Goal: Information Seeking & Learning: Learn about a topic

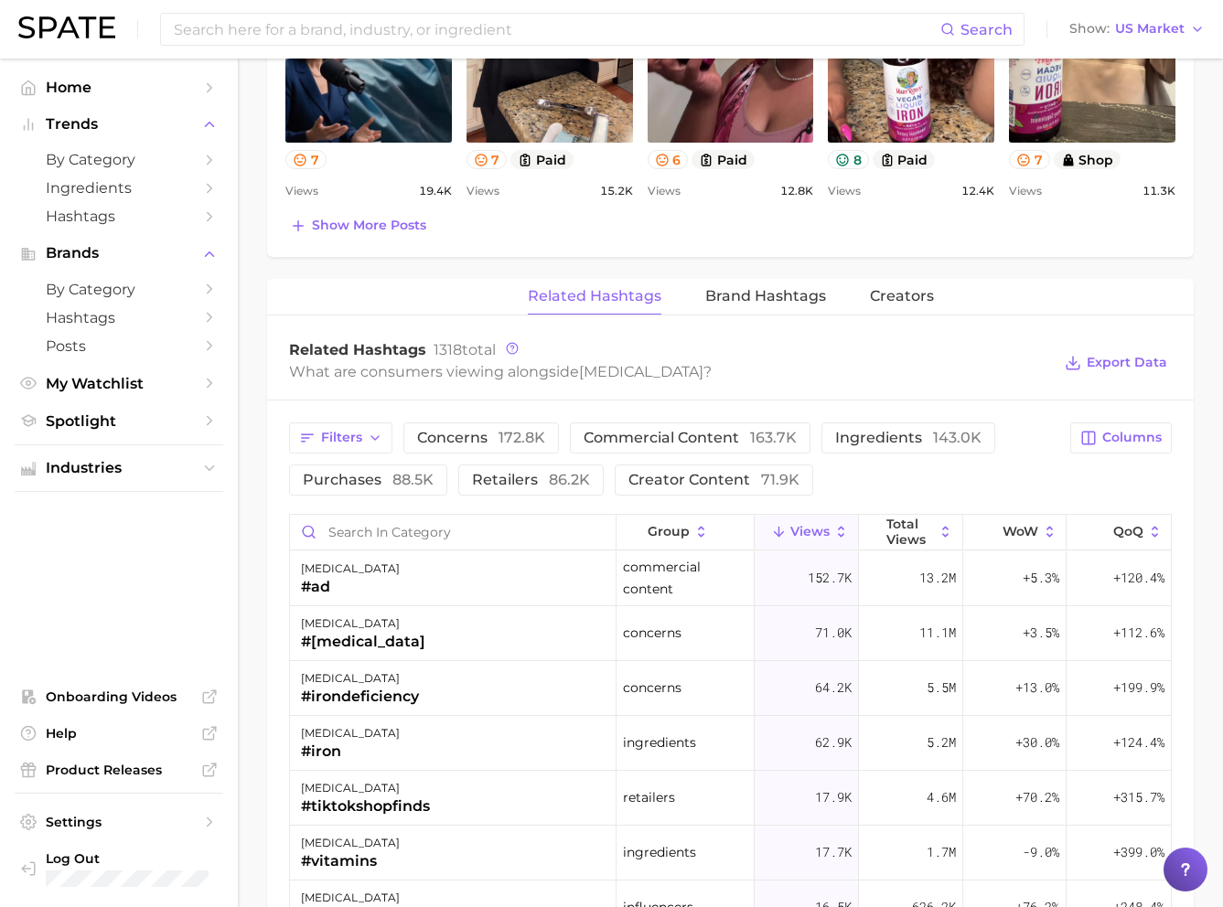
scroll to position [1523, 0]
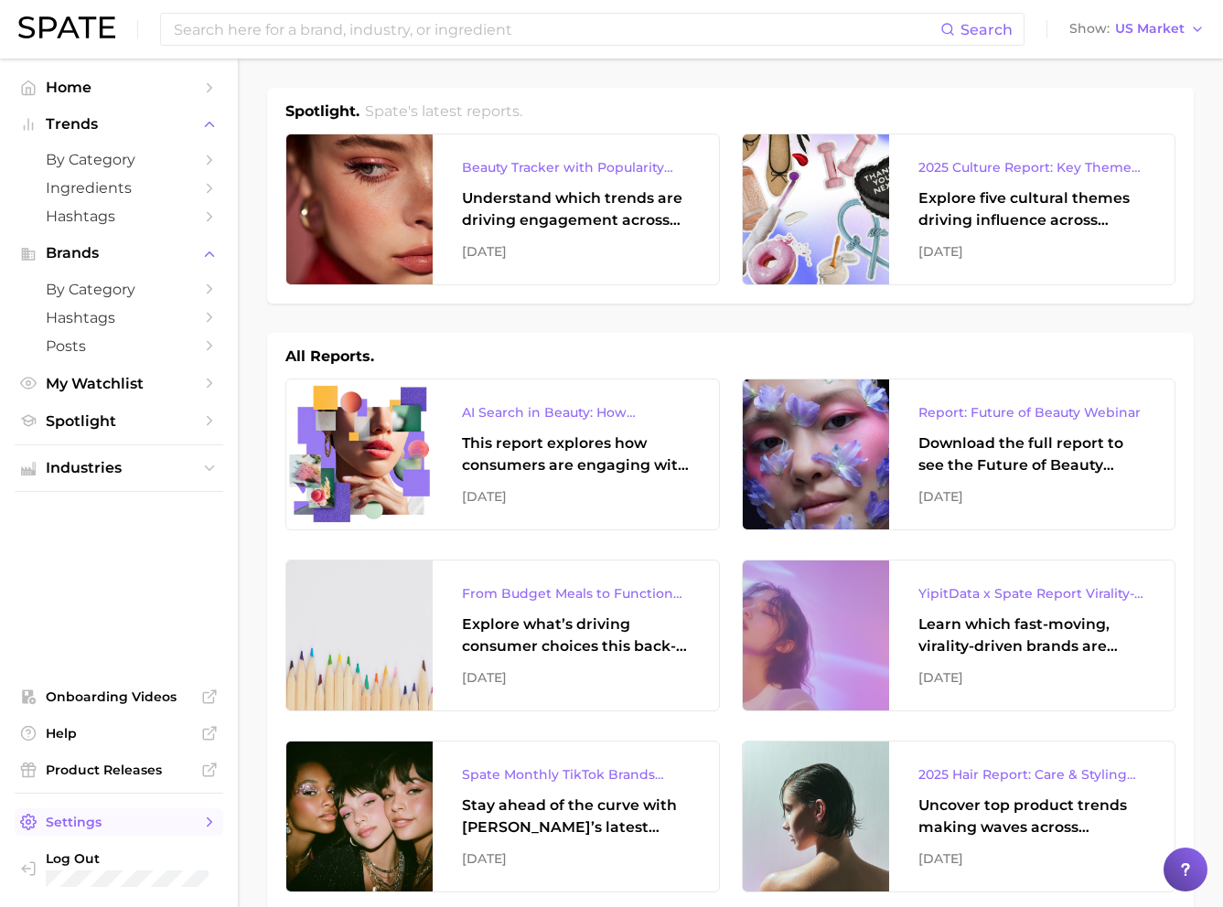
click at [80, 815] on span "Settings" at bounding box center [119, 822] width 146 height 16
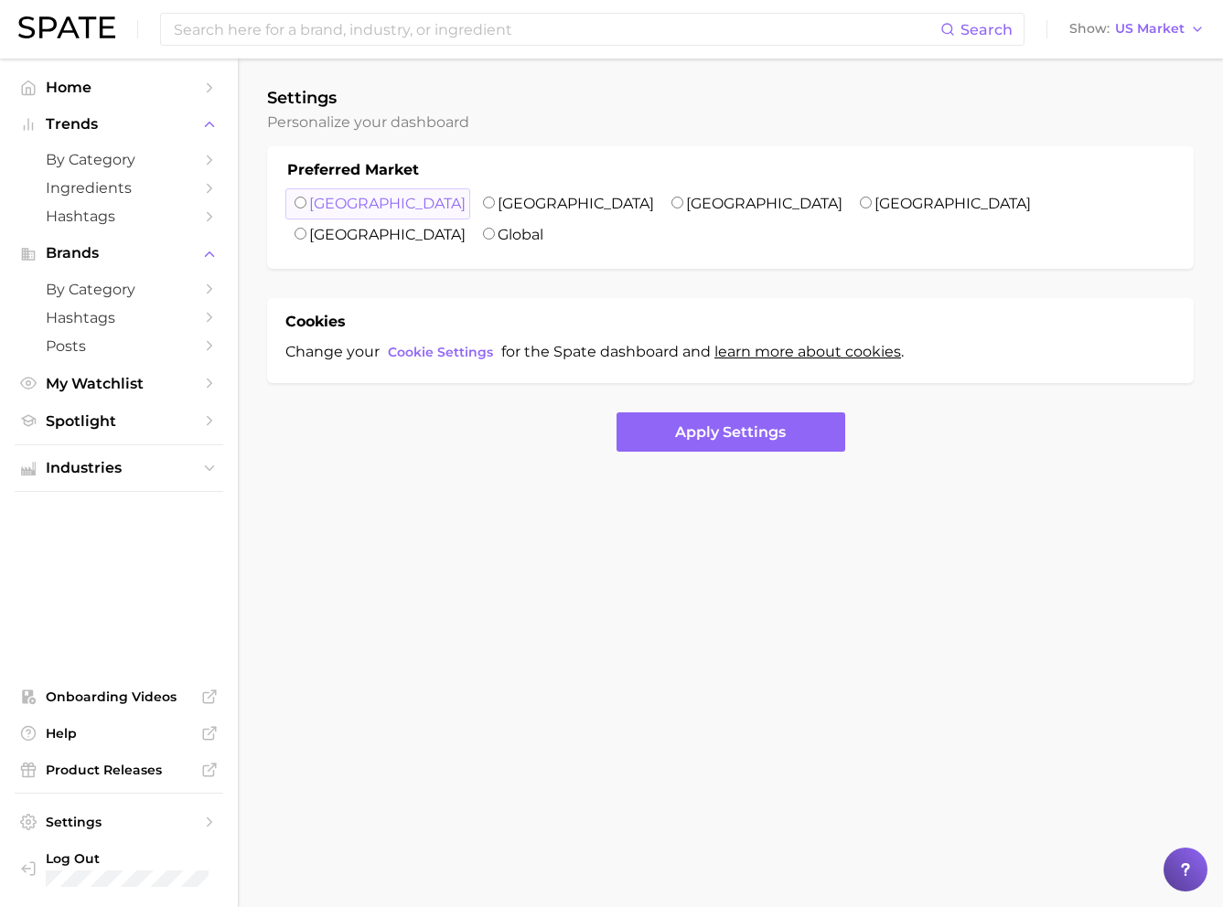
drag, startPoint x: 317, startPoint y: 203, endPoint x: 334, endPoint y: 208, distance: 17.1
click at [320, 202] on label "United States" at bounding box center [387, 203] width 156 height 17
click at [306, 202] on input "United States" at bounding box center [301, 203] width 12 height 12
radio input "true"
click at [426, 345] on span "Cookie Settings" at bounding box center [440, 353] width 105 height 16
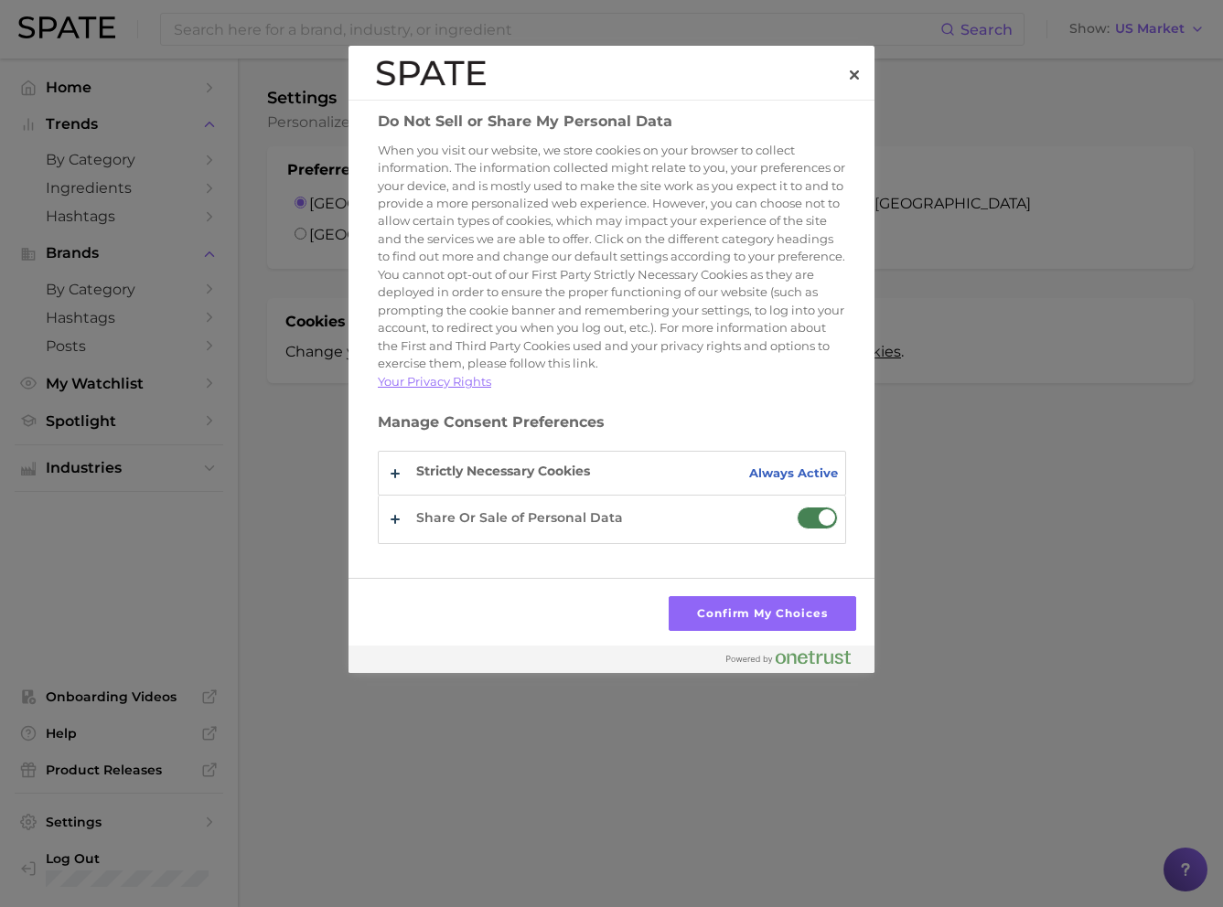
drag, startPoint x: 809, startPoint y: 542, endPoint x: 777, endPoint y: 532, distance: 33.6
click at [809, 530] on span "Do Not Sell or Share My Personal Data" at bounding box center [817, 518] width 41 height 23
click at [797, 507] on input "Share Or Sale of Personal Data" at bounding box center [797, 507] width 0 height 0
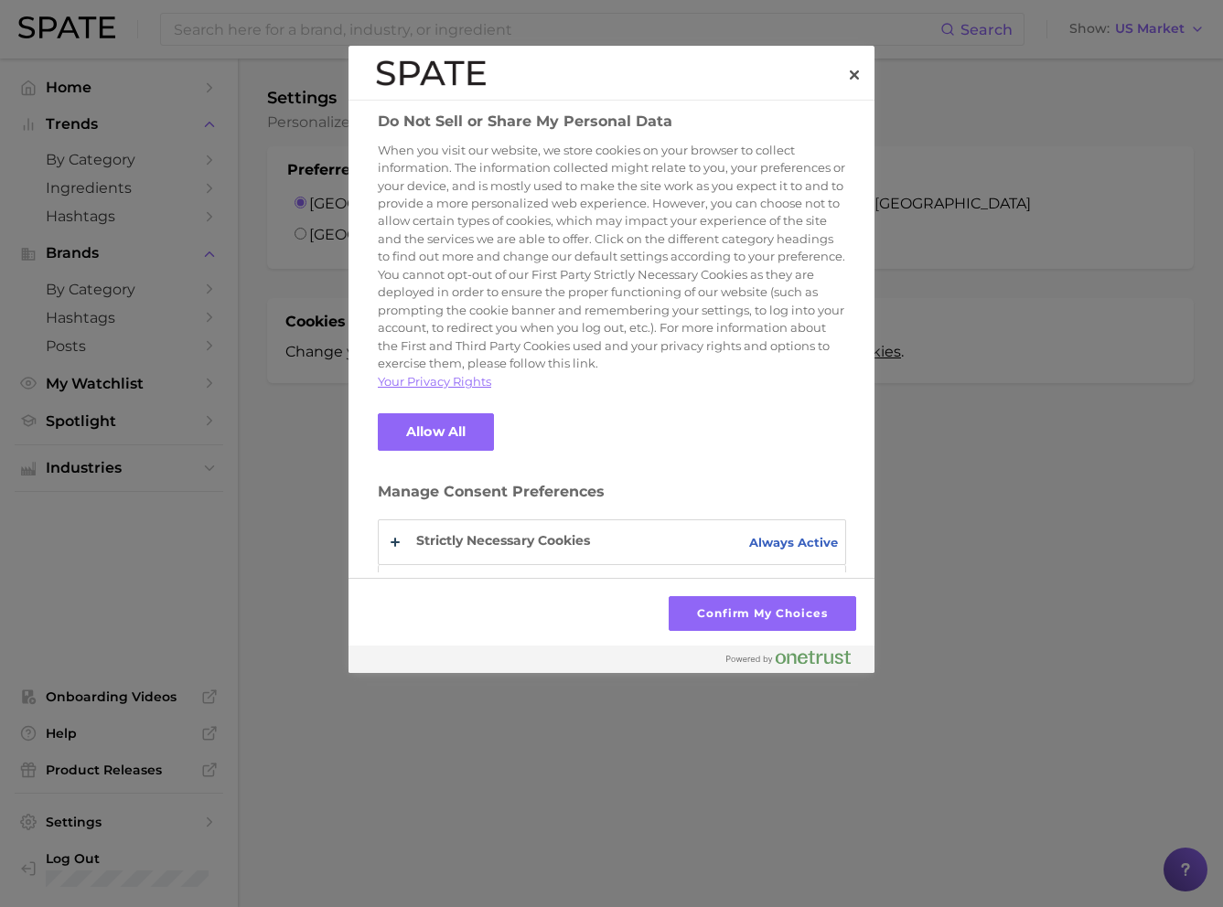
scroll to position [59, 0]
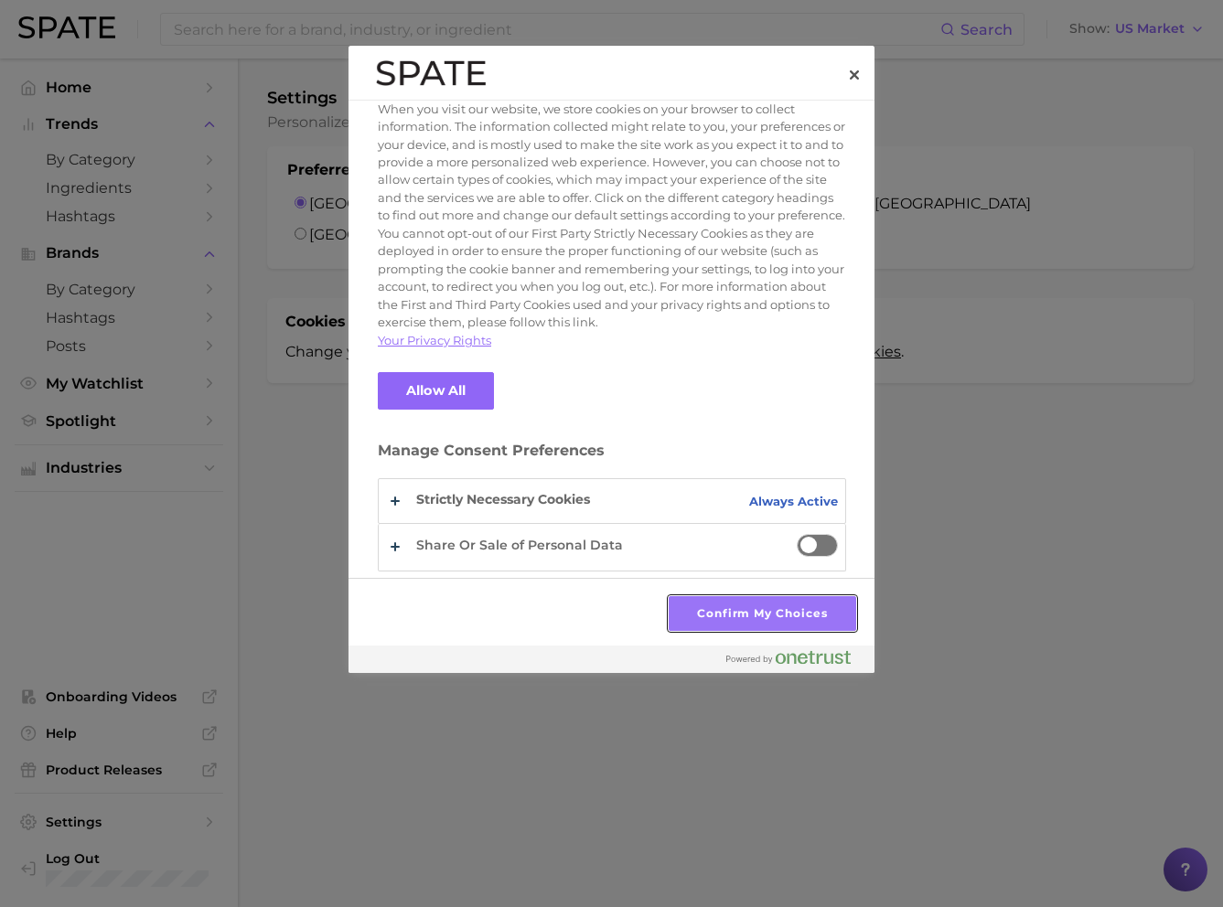
click at [755, 614] on button "Confirm My Choices" at bounding box center [763, 613] width 188 height 35
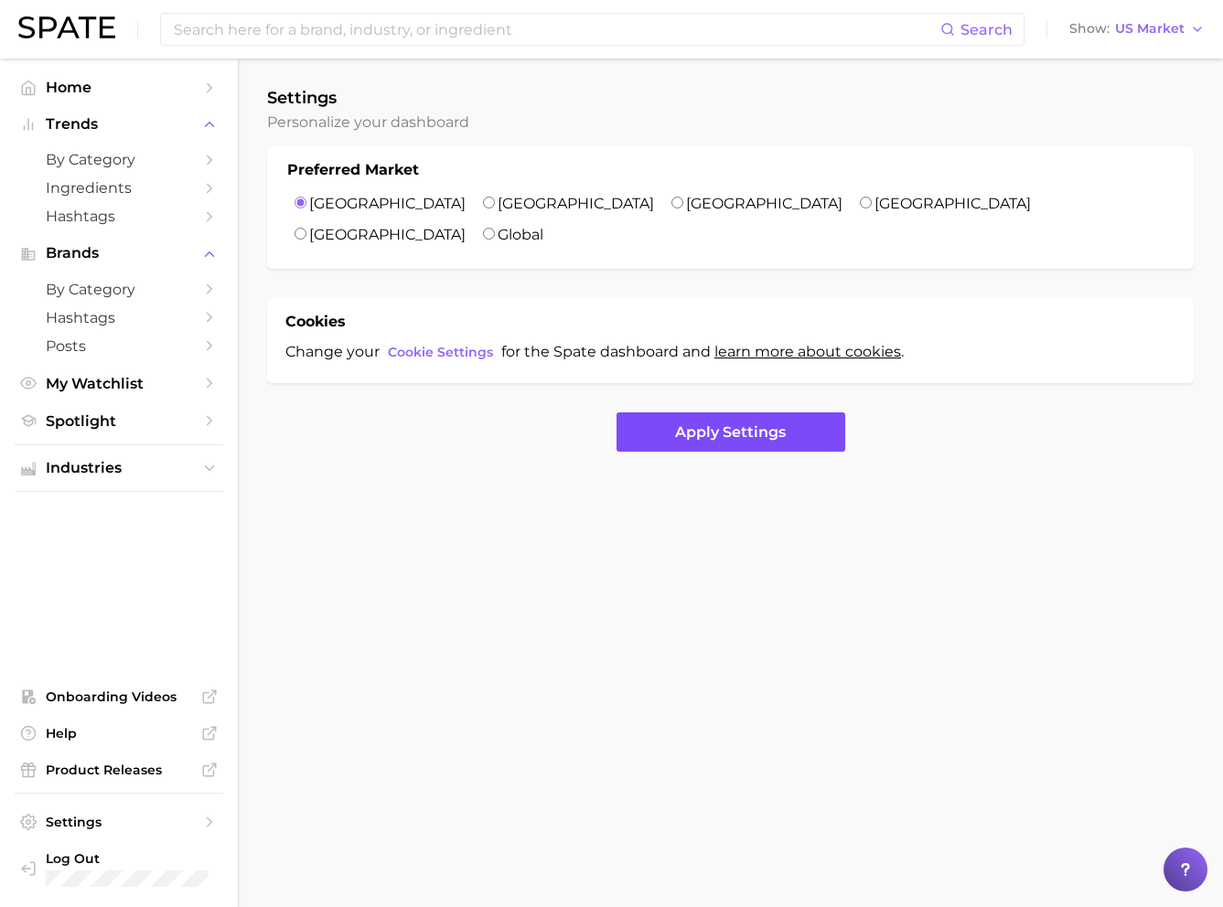
click at [703, 413] on button "Apply Settings" at bounding box center [731, 432] width 229 height 39
click at [152, 768] on span "Product Releases" at bounding box center [119, 770] width 146 height 16
click at [131, 93] on span "Home" at bounding box center [119, 87] width 146 height 17
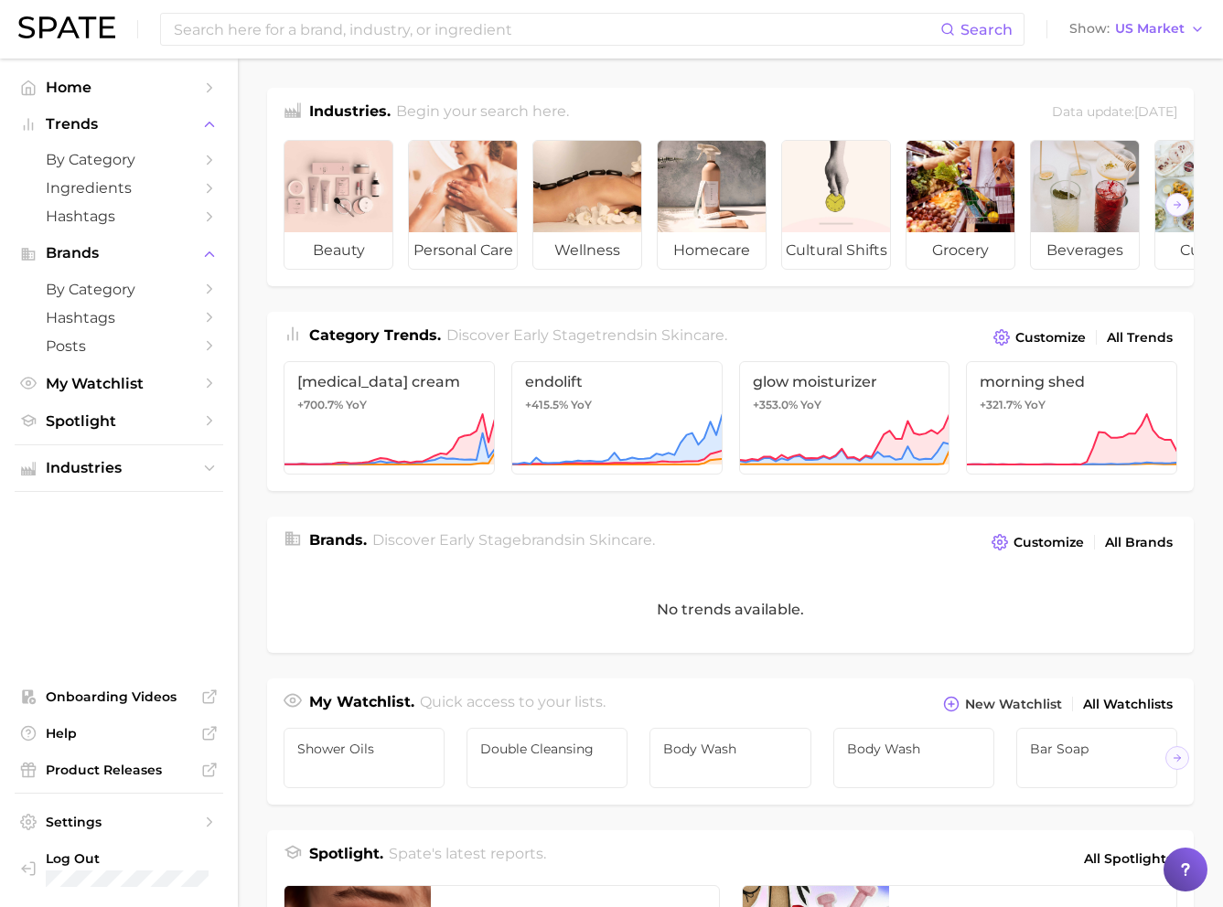
click at [1052, 104] on div "Data update: August 31st, 2025" at bounding box center [1114, 113] width 125 height 25
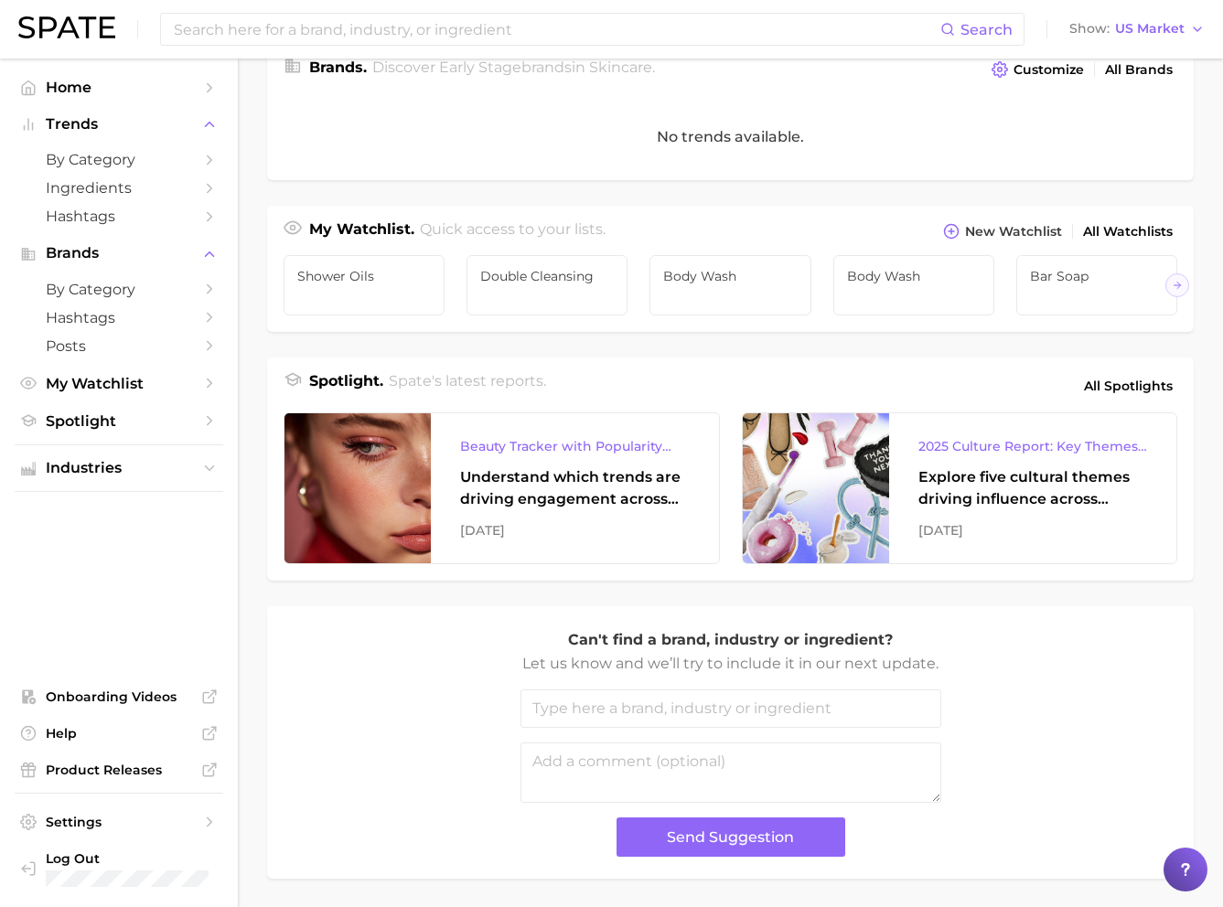
scroll to position [500, 0]
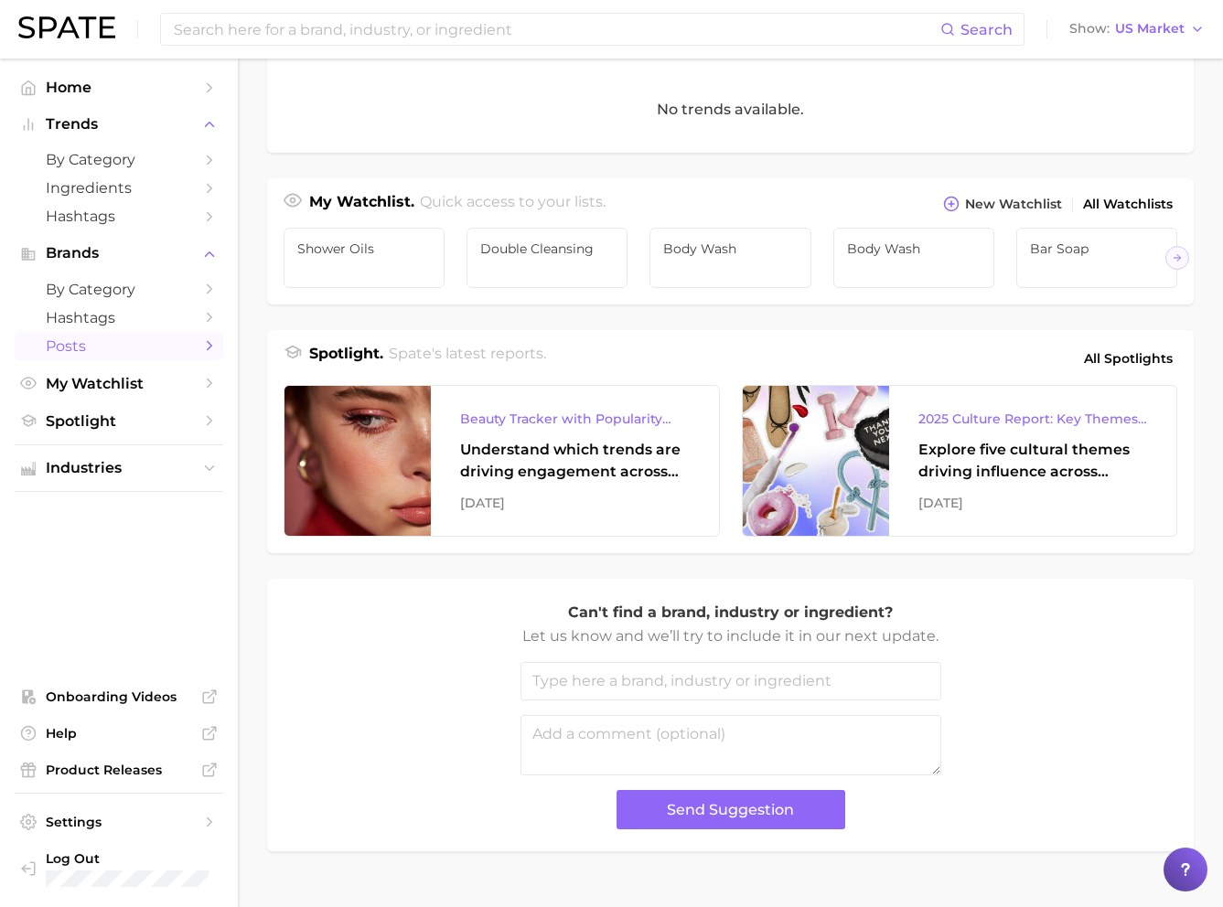
click at [162, 355] on link "Posts" at bounding box center [119, 346] width 209 height 28
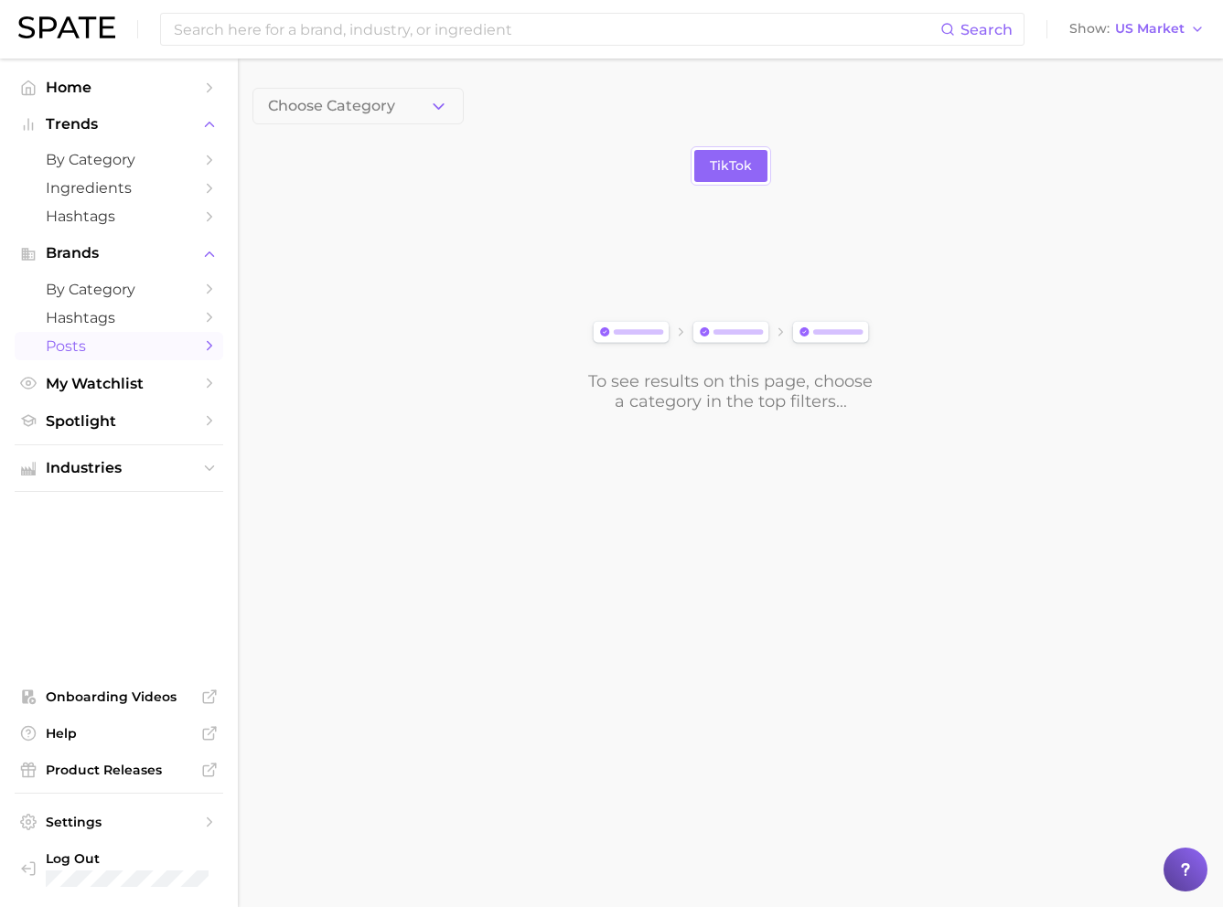
click at [380, 98] on span "Choose Category" at bounding box center [331, 106] width 127 height 16
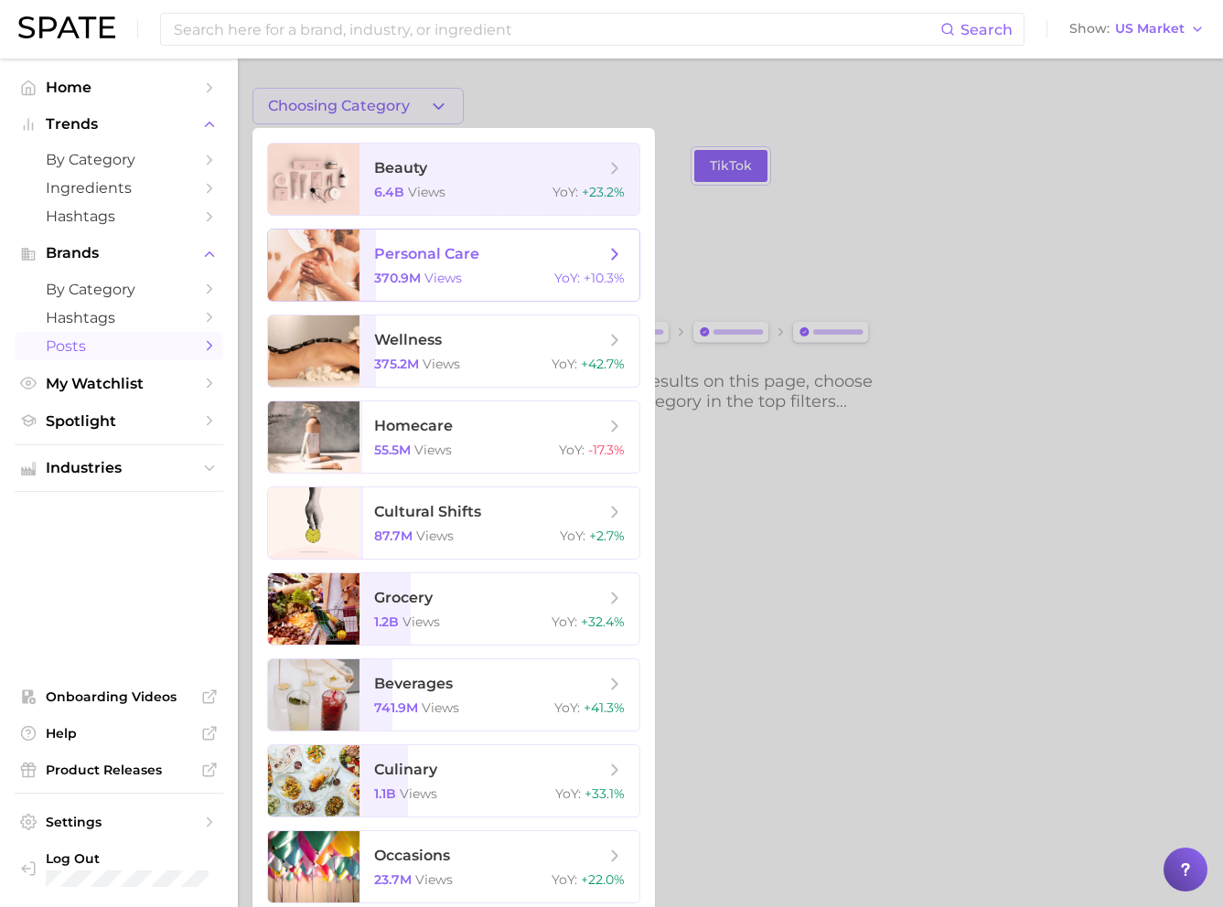
click at [459, 252] on span "personal care" at bounding box center [426, 253] width 105 height 17
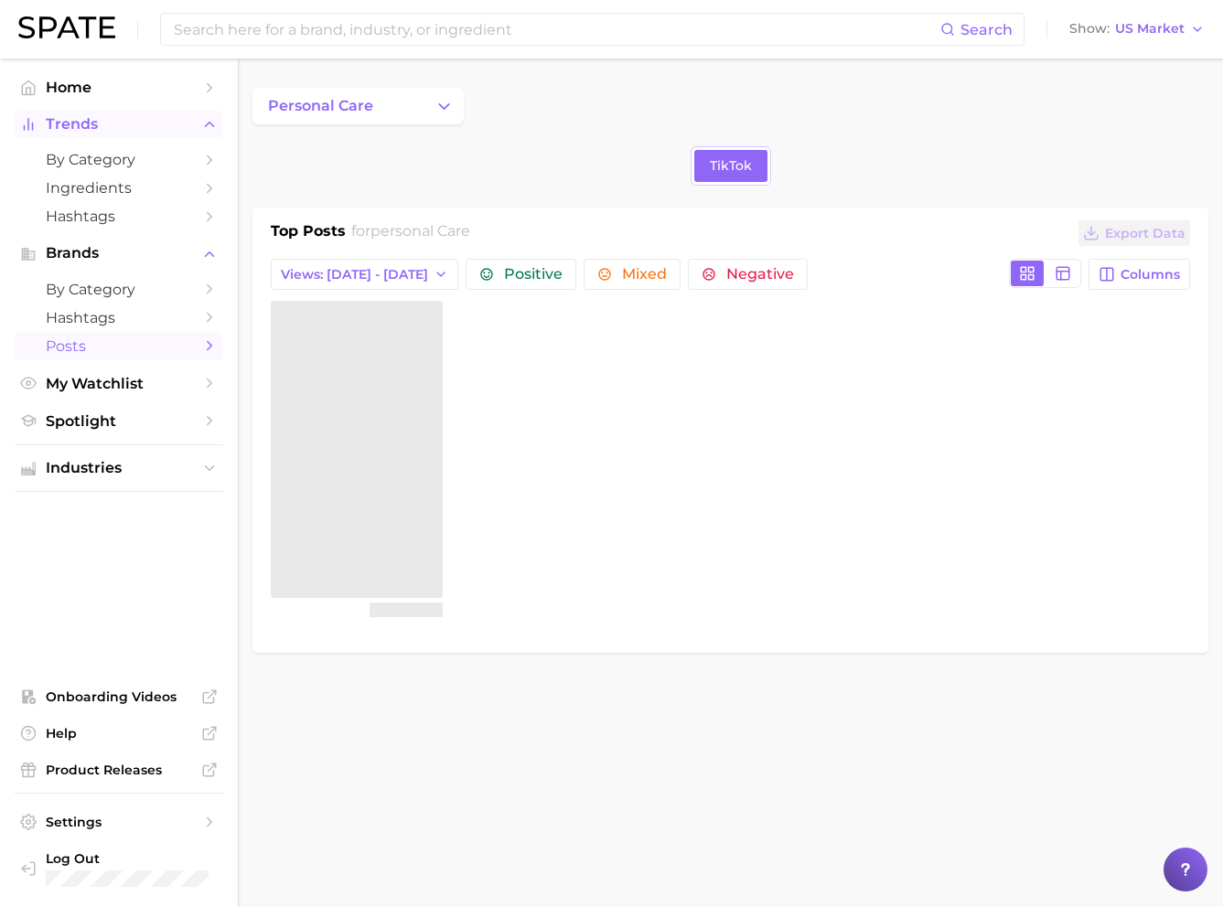
click at [129, 125] on span "Trends" at bounding box center [119, 124] width 146 height 16
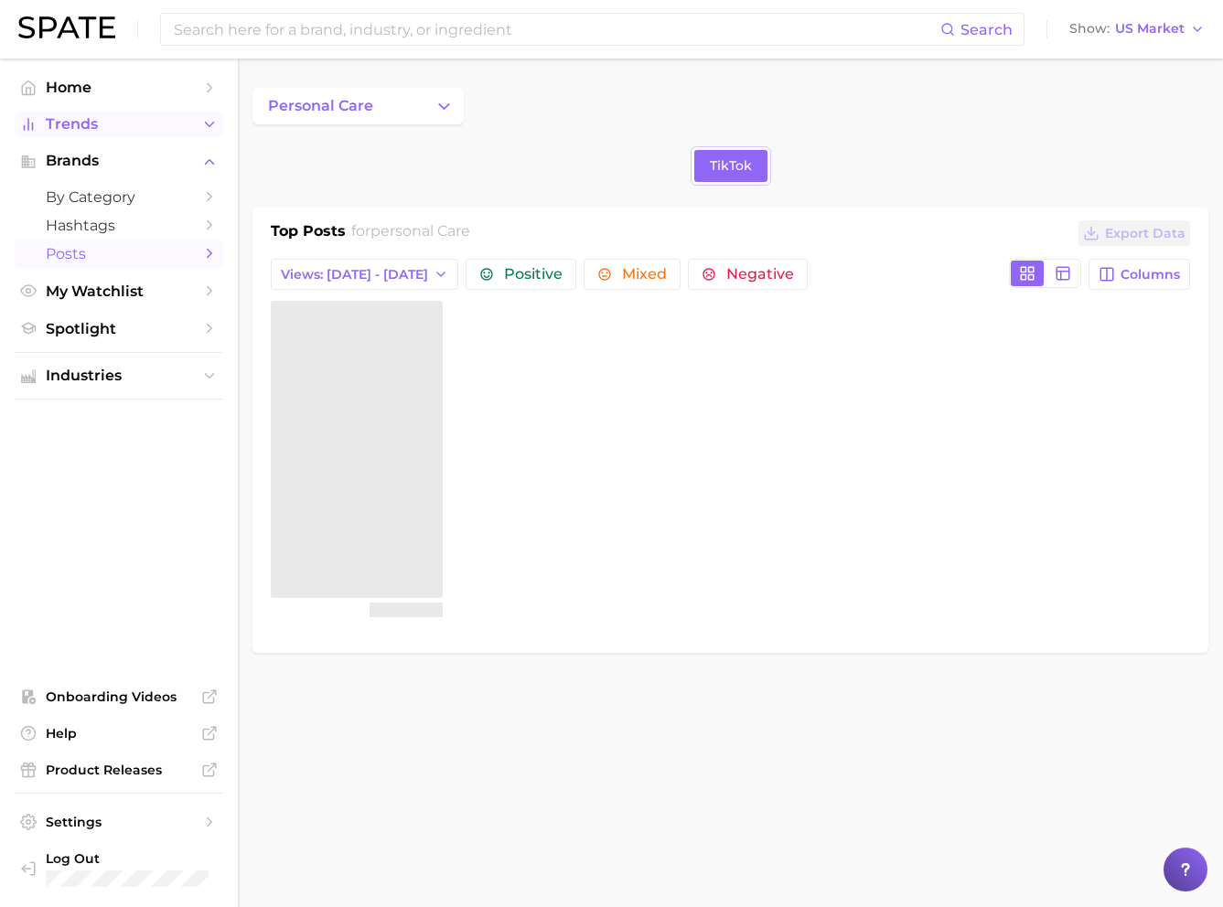
click at [134, 121] on span "Trends" at bounding box center [119, 124] width 146 height 16
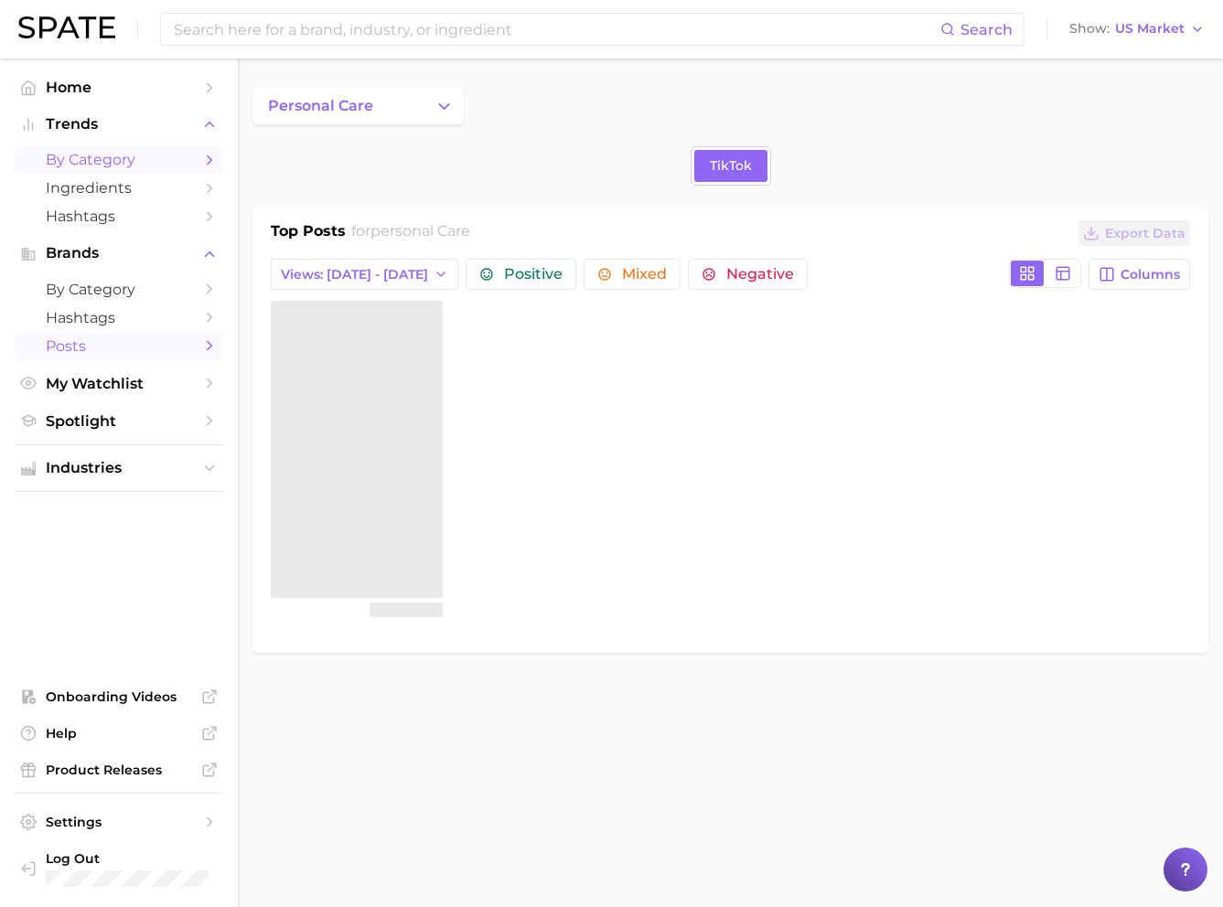
click at [119, 156] on span "by Category" at bounding box center [119, 159] width 146 height 17
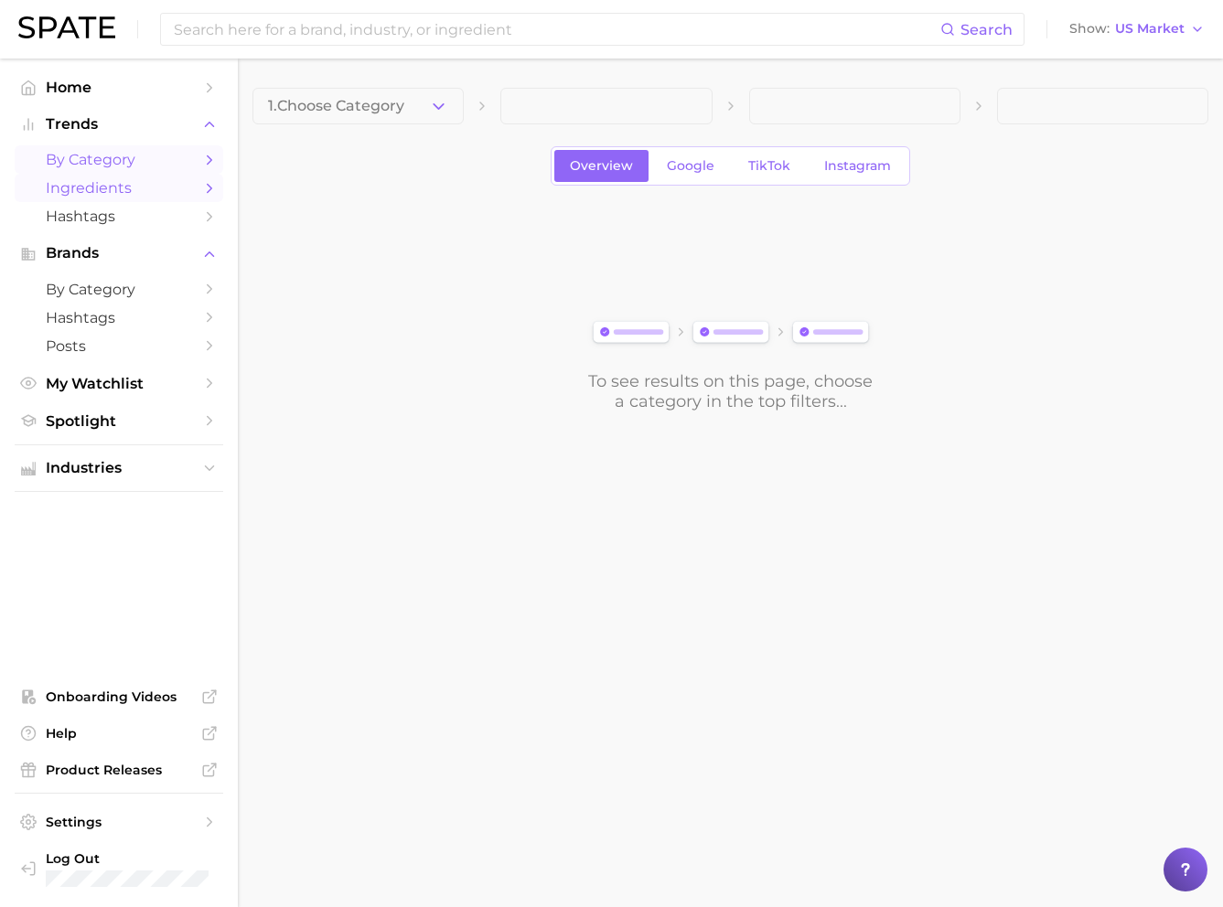
click at [125, 188] on span "Ingredients" at bounding box center [119, 187] width 146 height 17
click at [180, 190] on span "Ingredients" at bounding box center [119, 187] width 146 height 17
click at [368, 116] on button "1. Choose Category" at bounding box center [357, 106] width 211 height 37
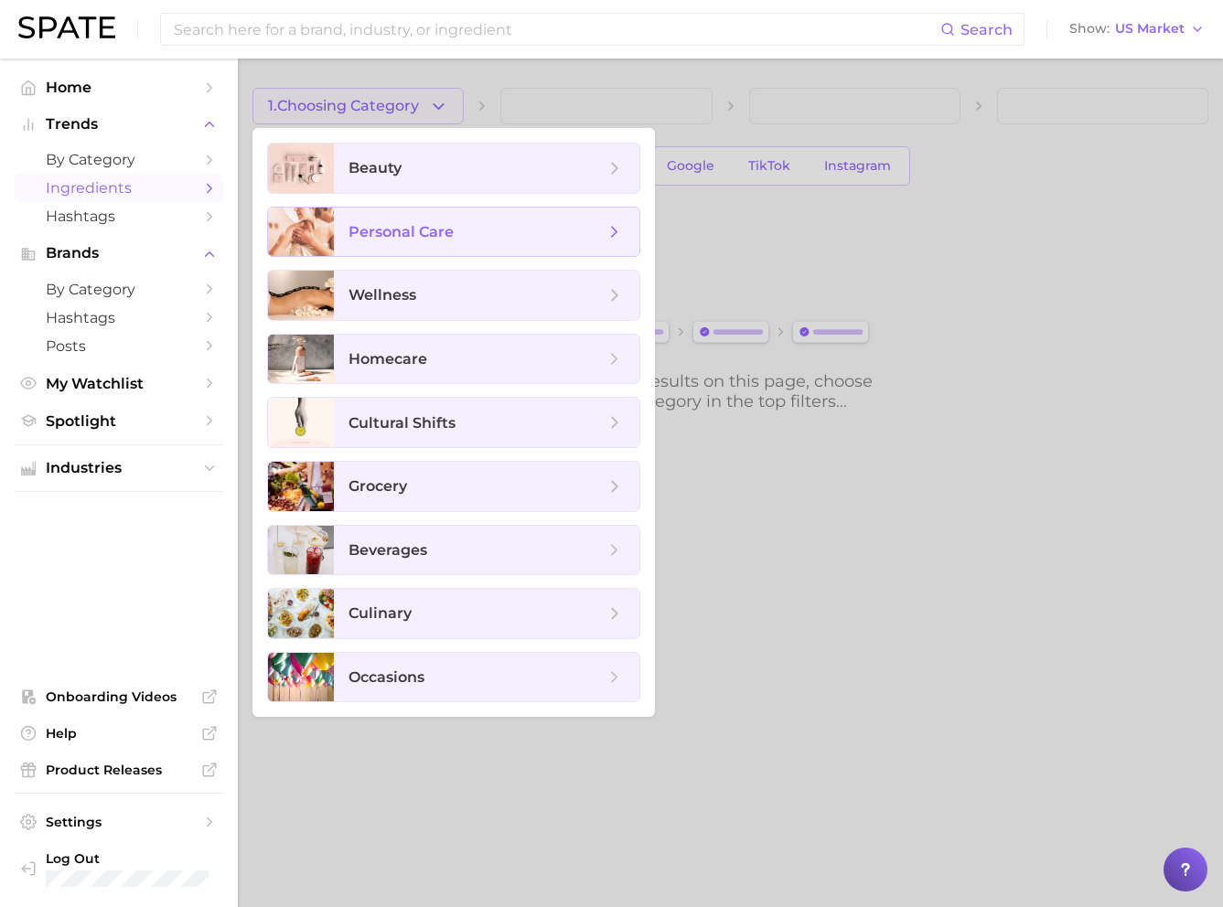
click at [371, 230] on span "personal care" at bounding box center [401, 231] width 105 height 17
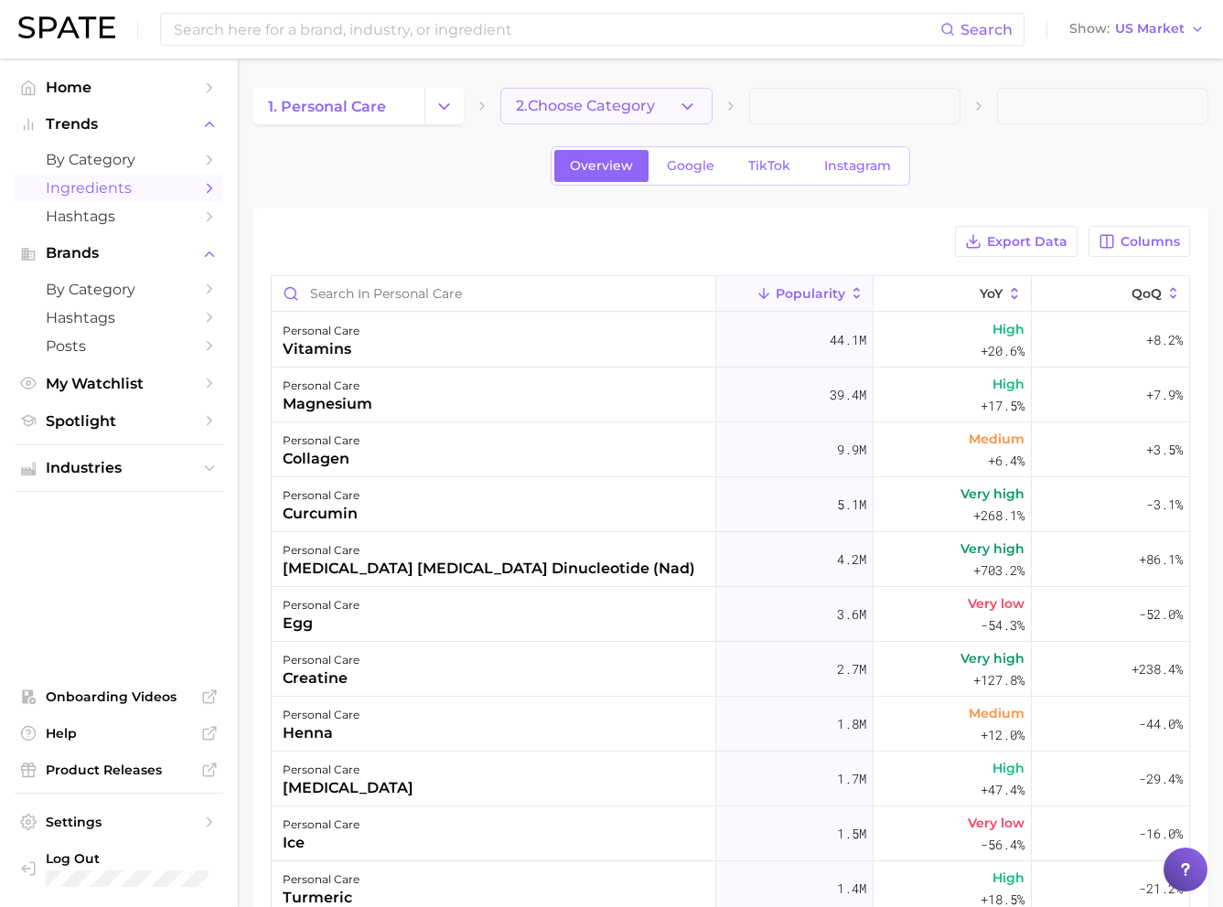
click at [646, 114] on span "2. Choose Category" at bounding box center [585, 106] width 139 height 16
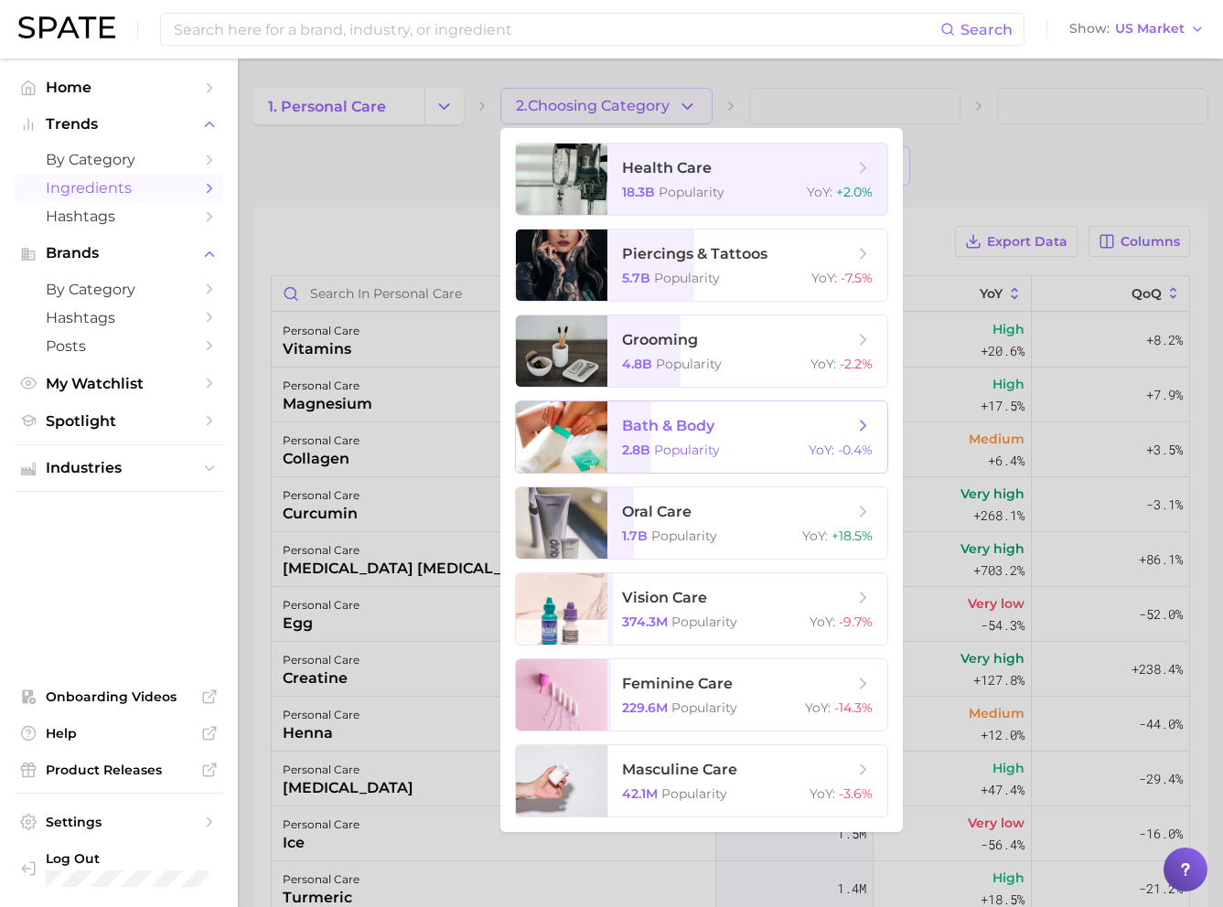
drag, startPoint x: 716, startPoint y: 428, endPoint x: 734, endPoint y: 426, distance: 17.5
click at [717, 428] on span "bath & body" at bounding box center [737, 426] width 231 height 20
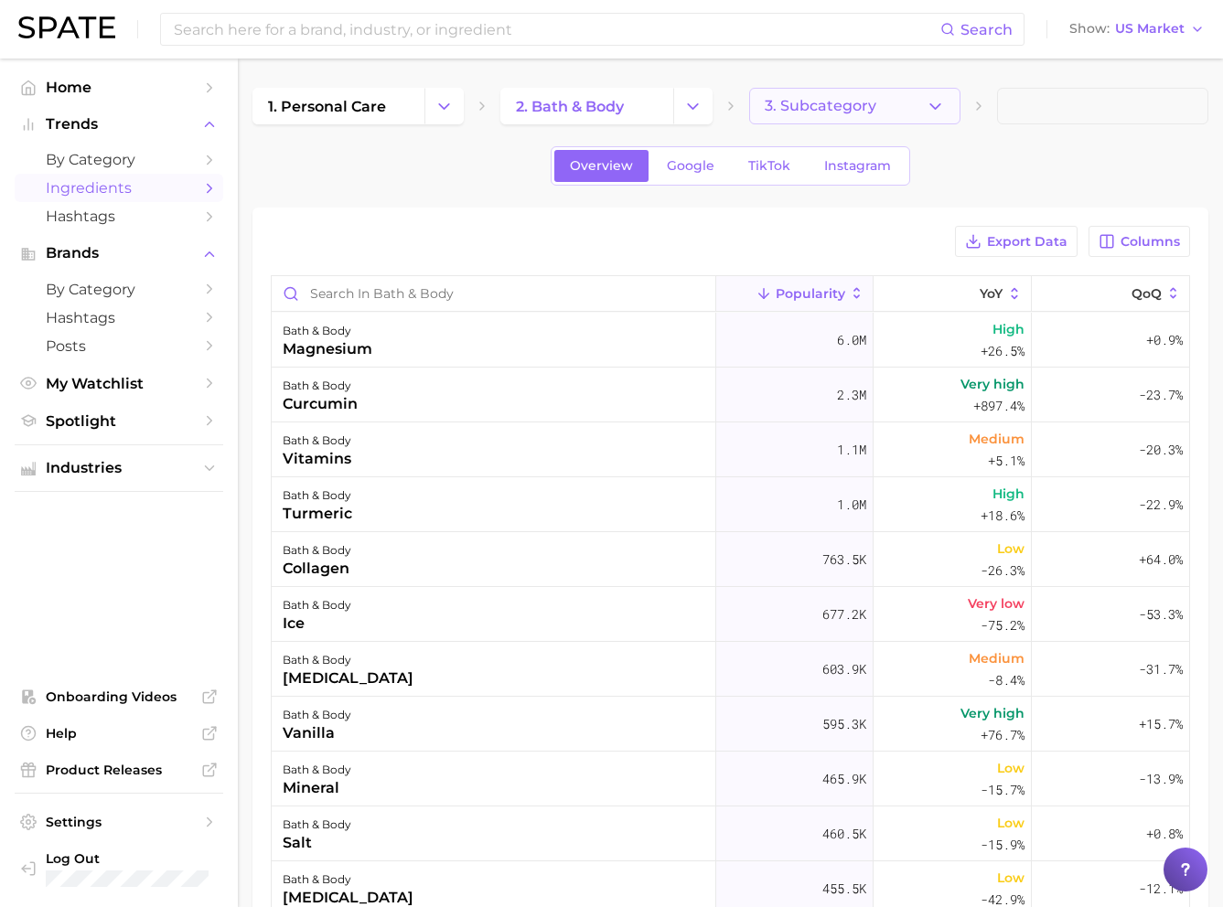
click at [858, 121] on button "3. Subcategory" at bounding box center [854, 106] width 211 height 37
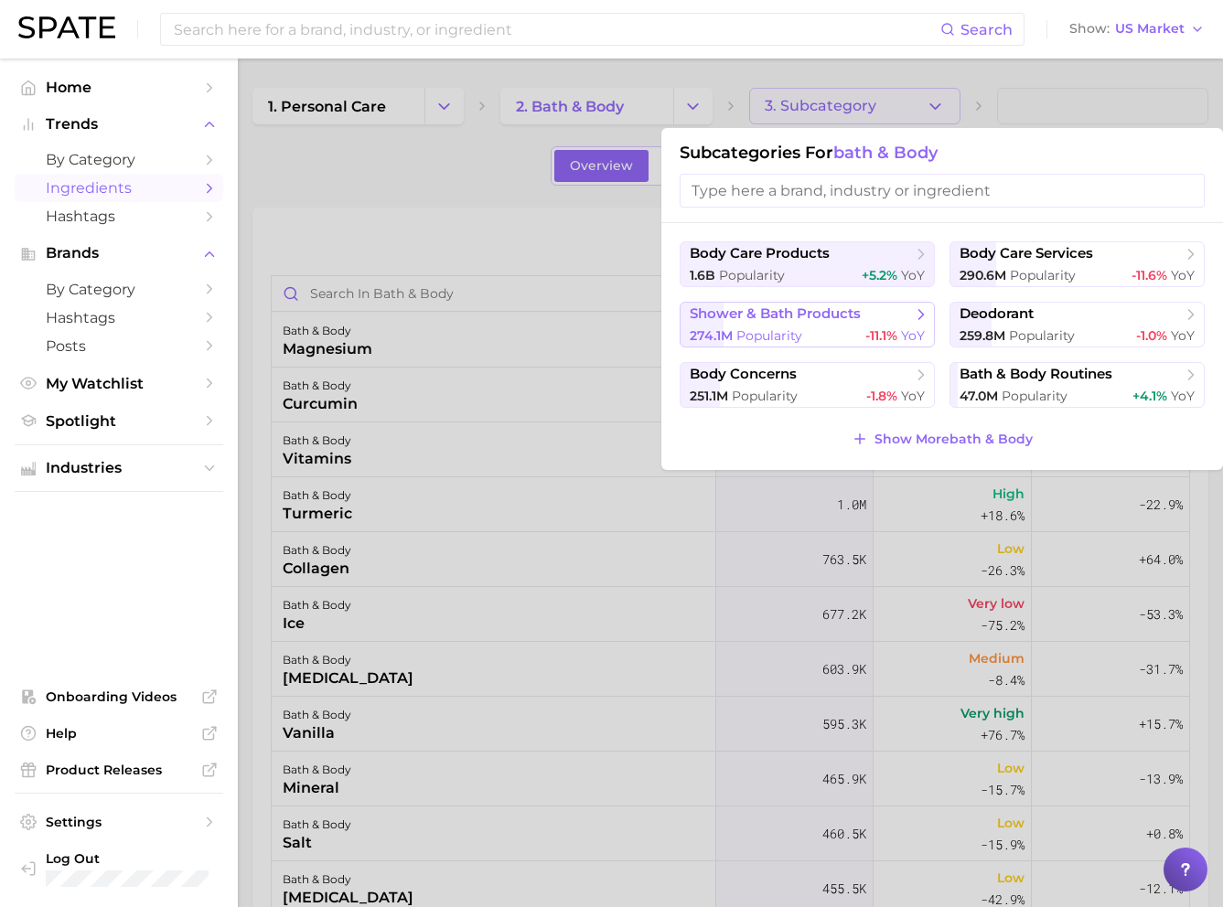
click at [832, 310] on span "shower & bath products" at bounding box center [775, 314] width 171 height 17
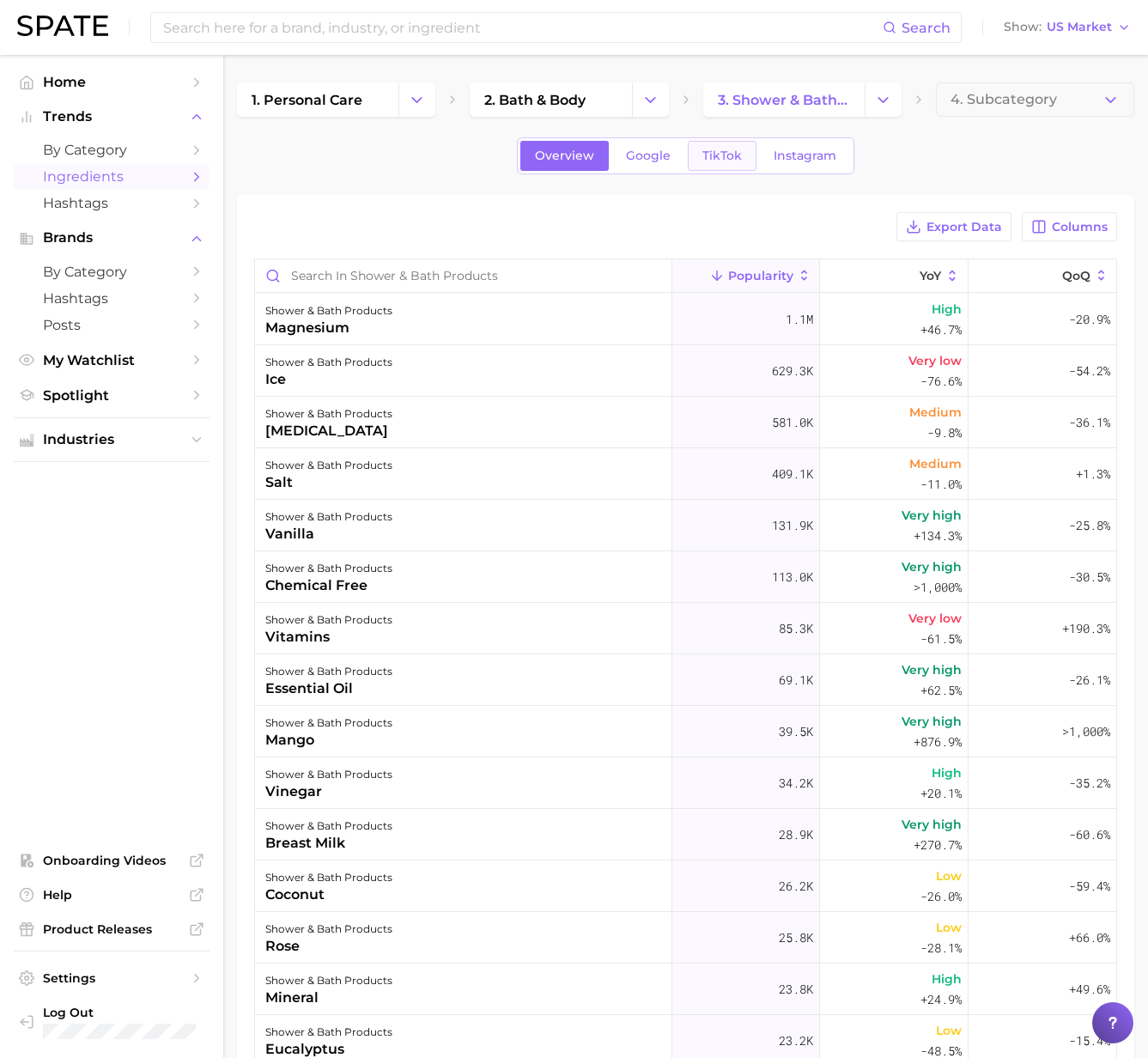
click at [711, 159] on span "TikTok" at bounding box center [722, 156] width 39 height 15
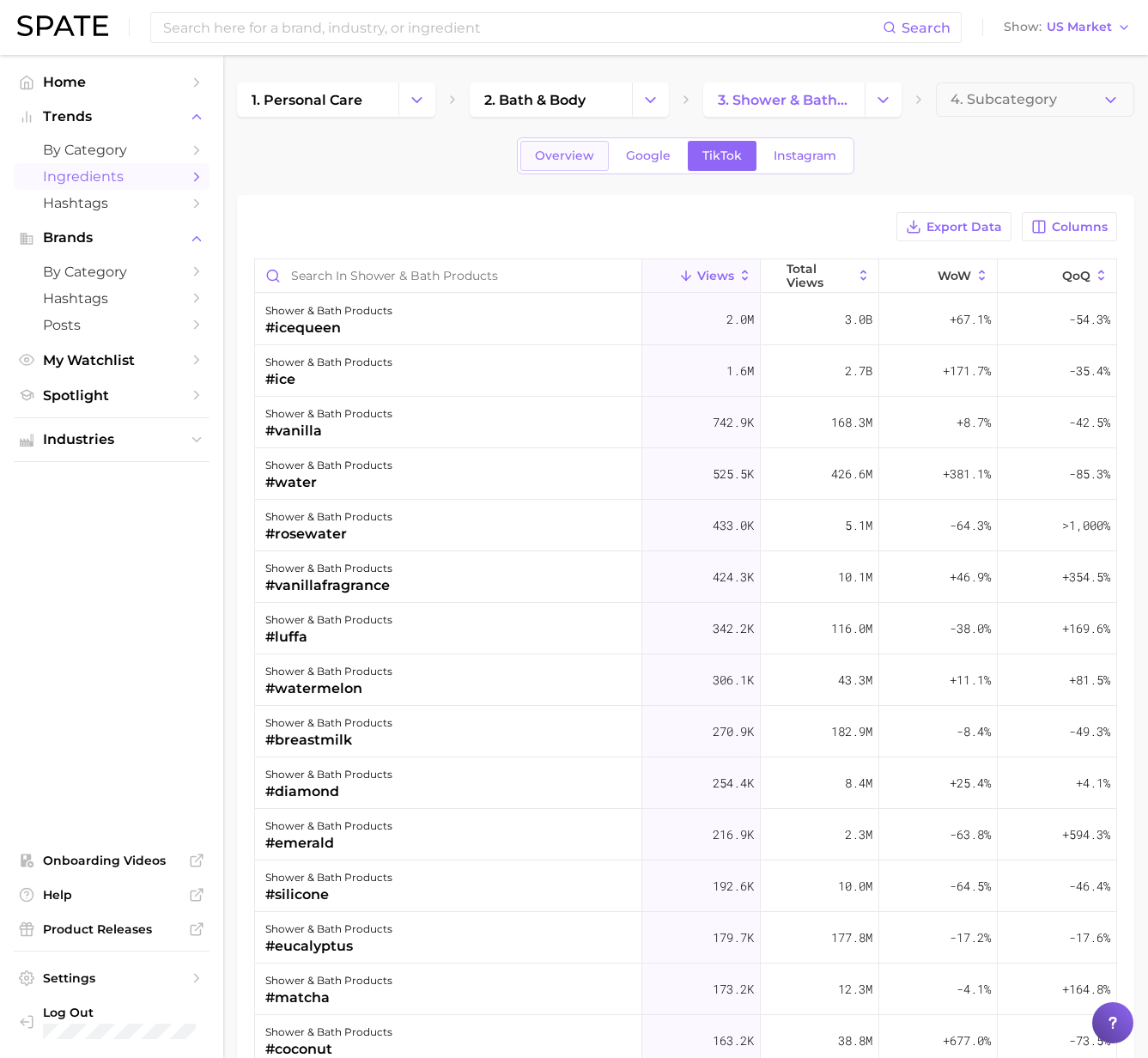
click at [547, 155] on span "Overview" at bounding box center [564, 156] width 59 height 15
